Goal: Task Accomplishment & Management: Manage account settings

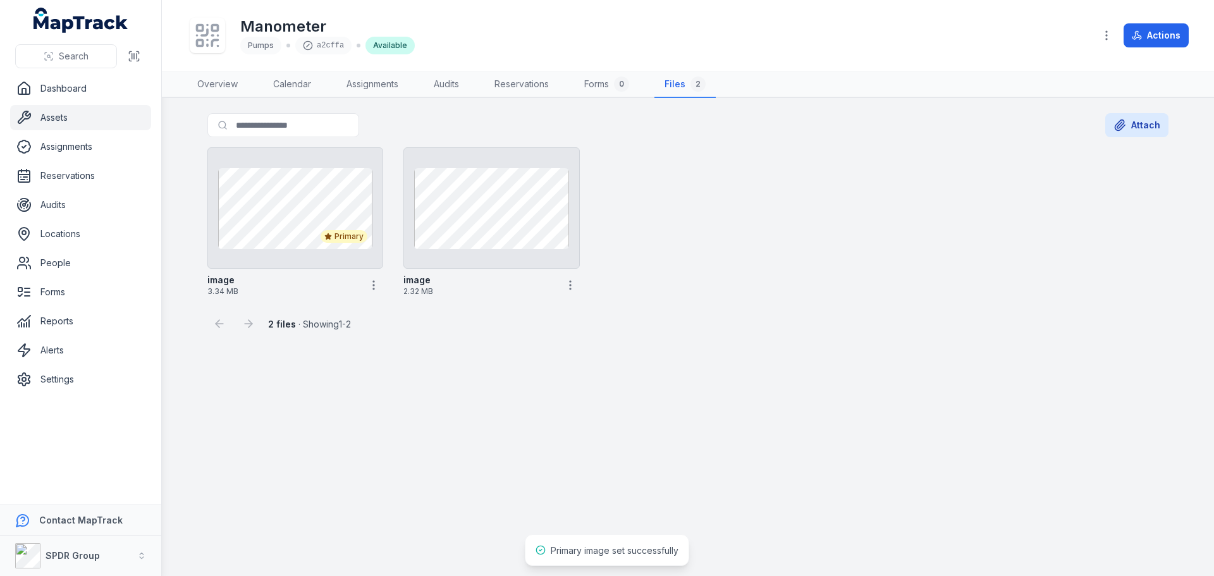
click at [62, 118] on link "Assets" at bounding box center [80, 117] width 141 height 25
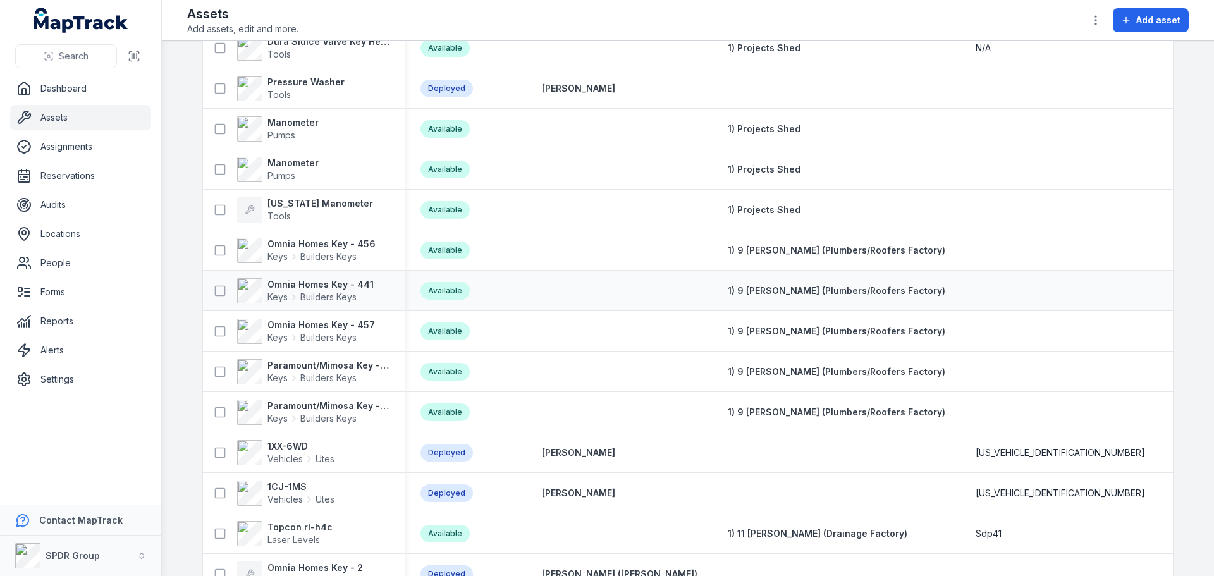
scroll to position [190, 0]
click at [308, 204] on strong "[US_STATE] Manometer" at bounding box center [320, 203] width 106 height 13
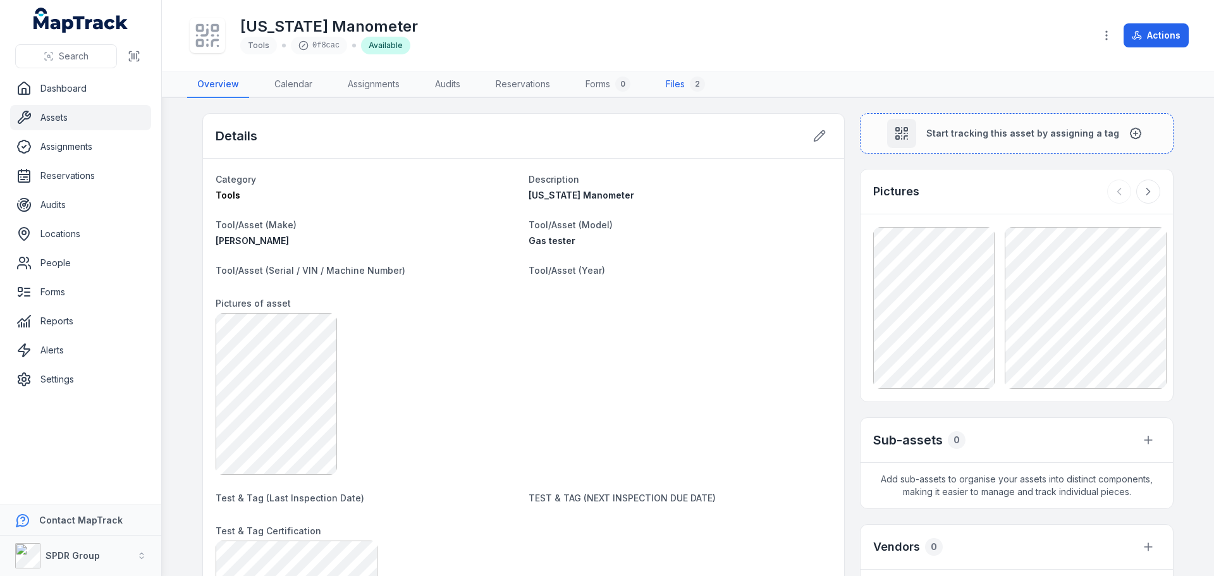
click at [664, 80] on link "Files 2" at bounding box center [685, 84] width 59 height 27
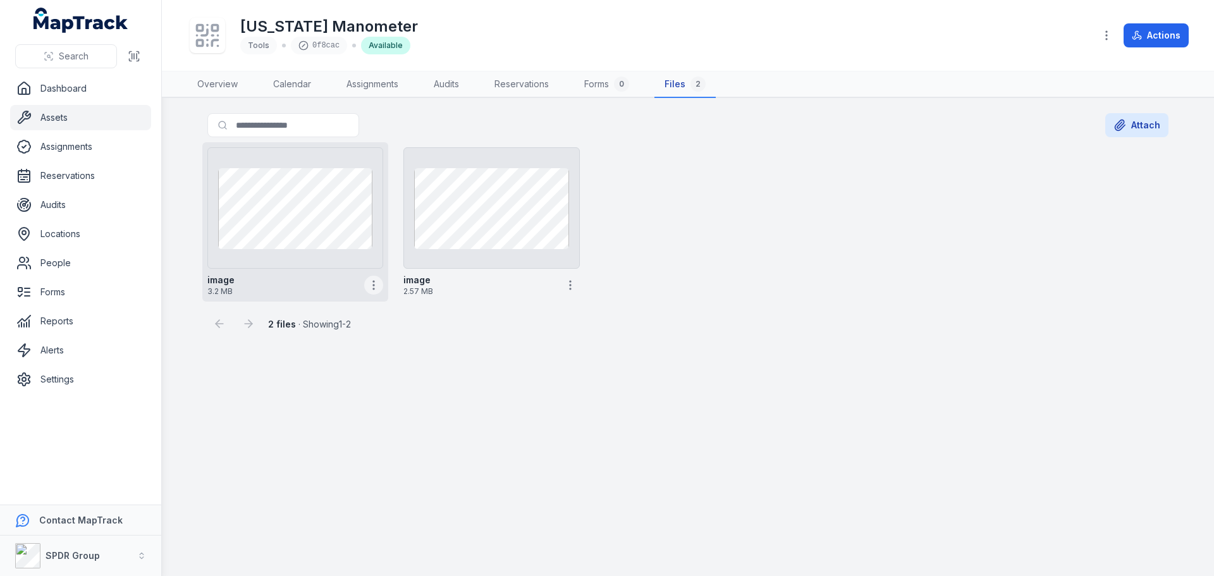
click at [372, 287] on icon "button" at bounding box center [373, 285] width 13 height 13
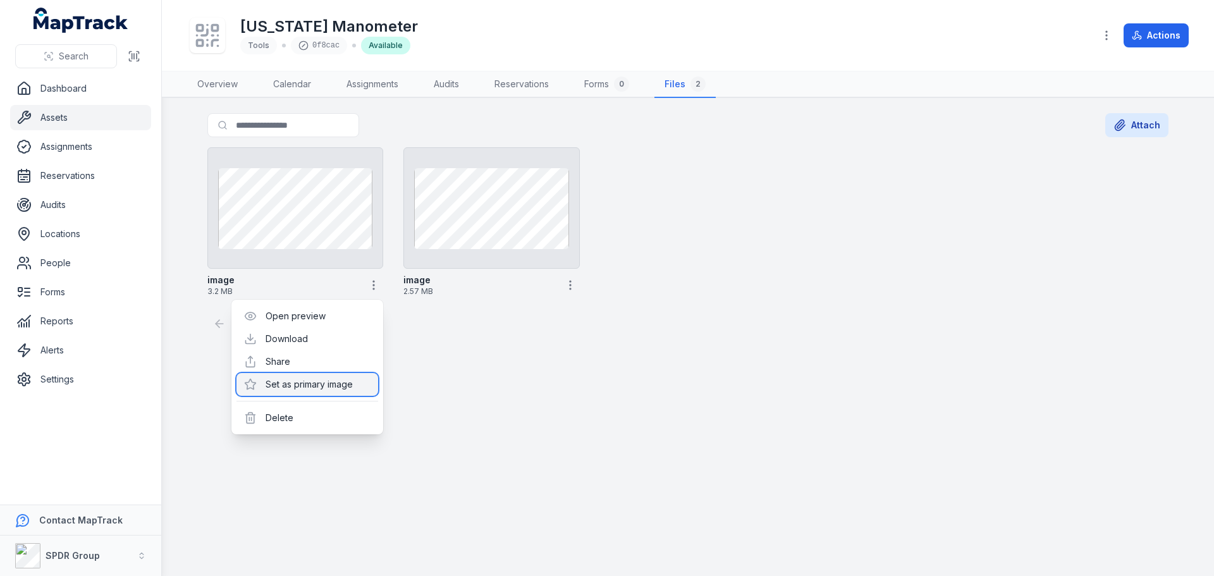
click at [314, 384] on div "Set as primary image" at bounding box center [307, 384] width 142 height 23
